Goal: Task Accomplishment & Management: Manage account settings

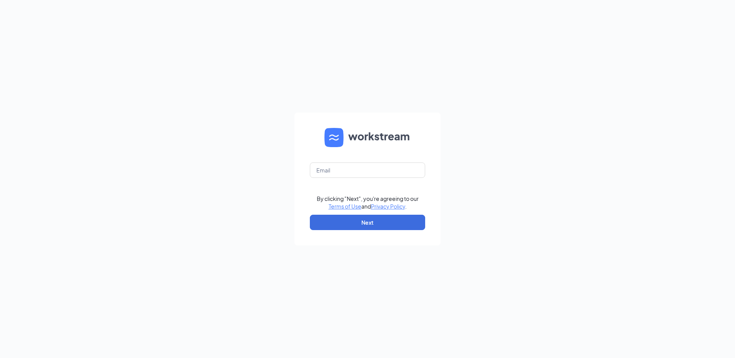
click at [375, 180] on form "By clicking "Next", you're agreeing to our Terms of Use and Privacy Policy . Ne…" at bounding box center [367, 179] width 146 height 133
click at [375, 173] on input "text" at bounding box center [367, 170] width 115 height 15
type input "[EMAIL_ADDRESS][DOMAIN_NAME]"
click at [373, 223] on button "Next" at bounding box center [367, 222] width 115 height 15
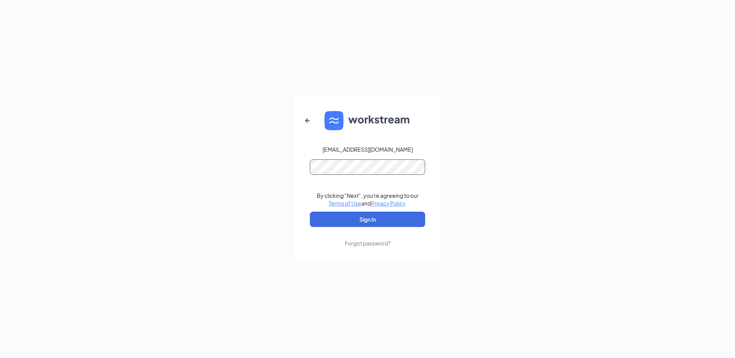
click at [310, 212] on button "Sign In" at bounding box center [367, 219] width 115 height 15
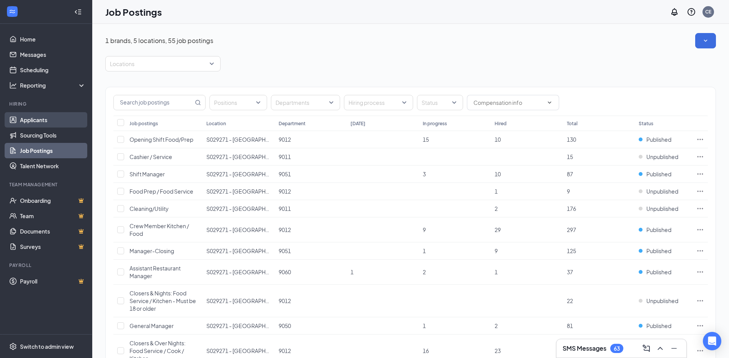
click at [48, 121] on link "Applicants" at bounding box center [53, 119] width 66 height 15
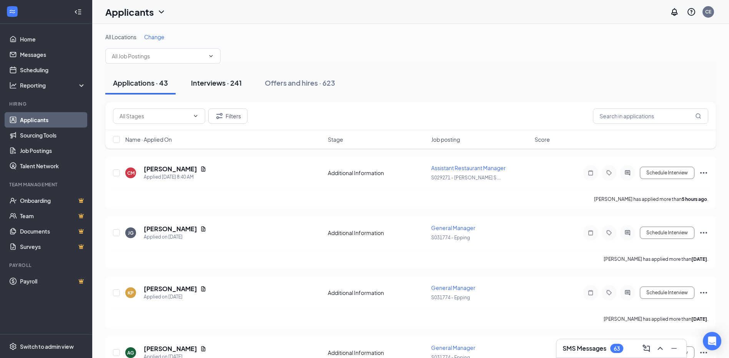
click at [240, 82] on div "Interviews · 241" at bounding box center [216, 83] width 51 height 10
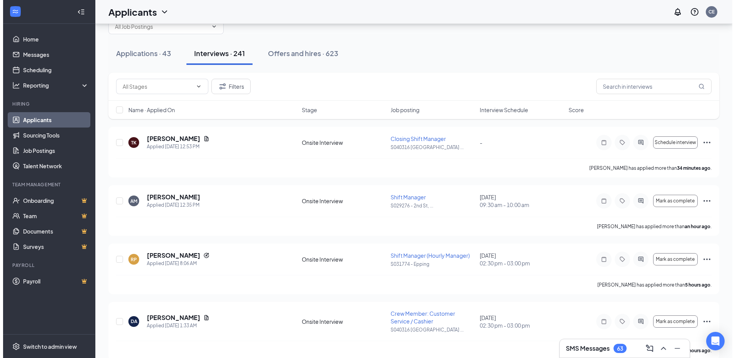
scroll to position [77, 0]
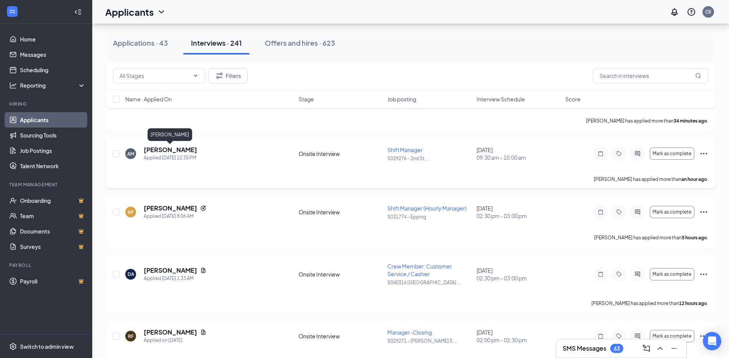
click at [167, 150] on h5 "Alyssa McMillan" at bounding box center [170, 150] width 53 height 8
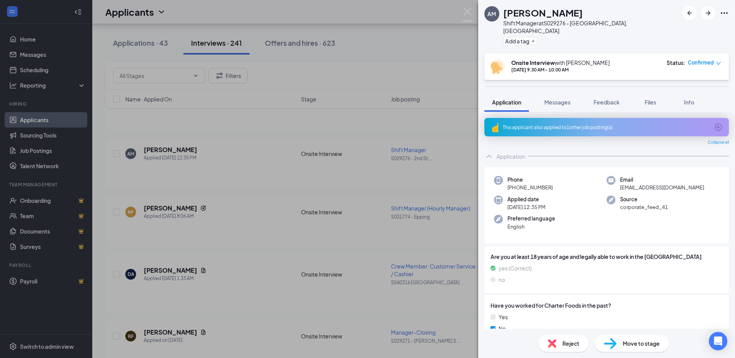
click at [632, 348] on div "Move to stage" at bounding box center [631, 343] width 74 height 17
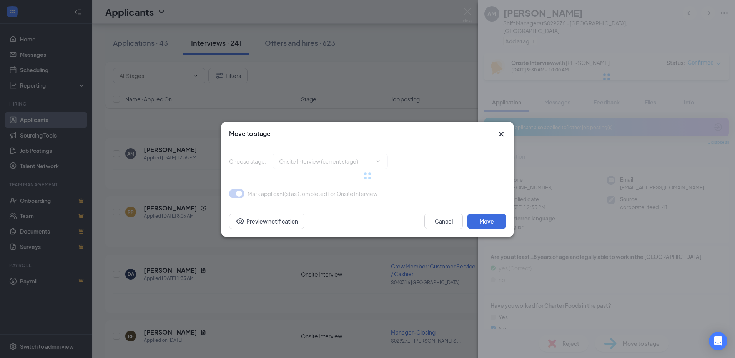
type input "Hiring Complete (final stage)"
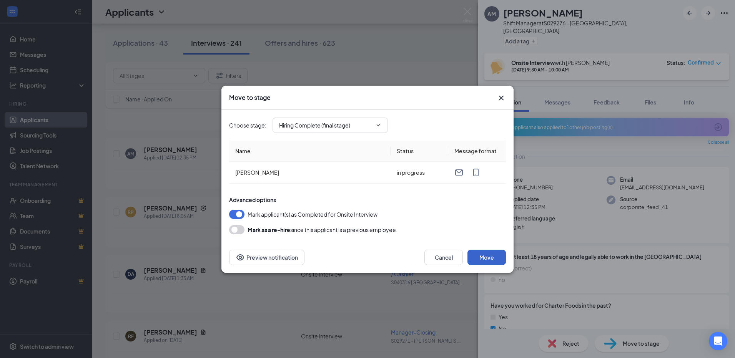
click at [495, 257] on button "Move" at bounding box center [486, 257] width 38 height 15
